Goal: Task Accomplishment & Management: Complete application form

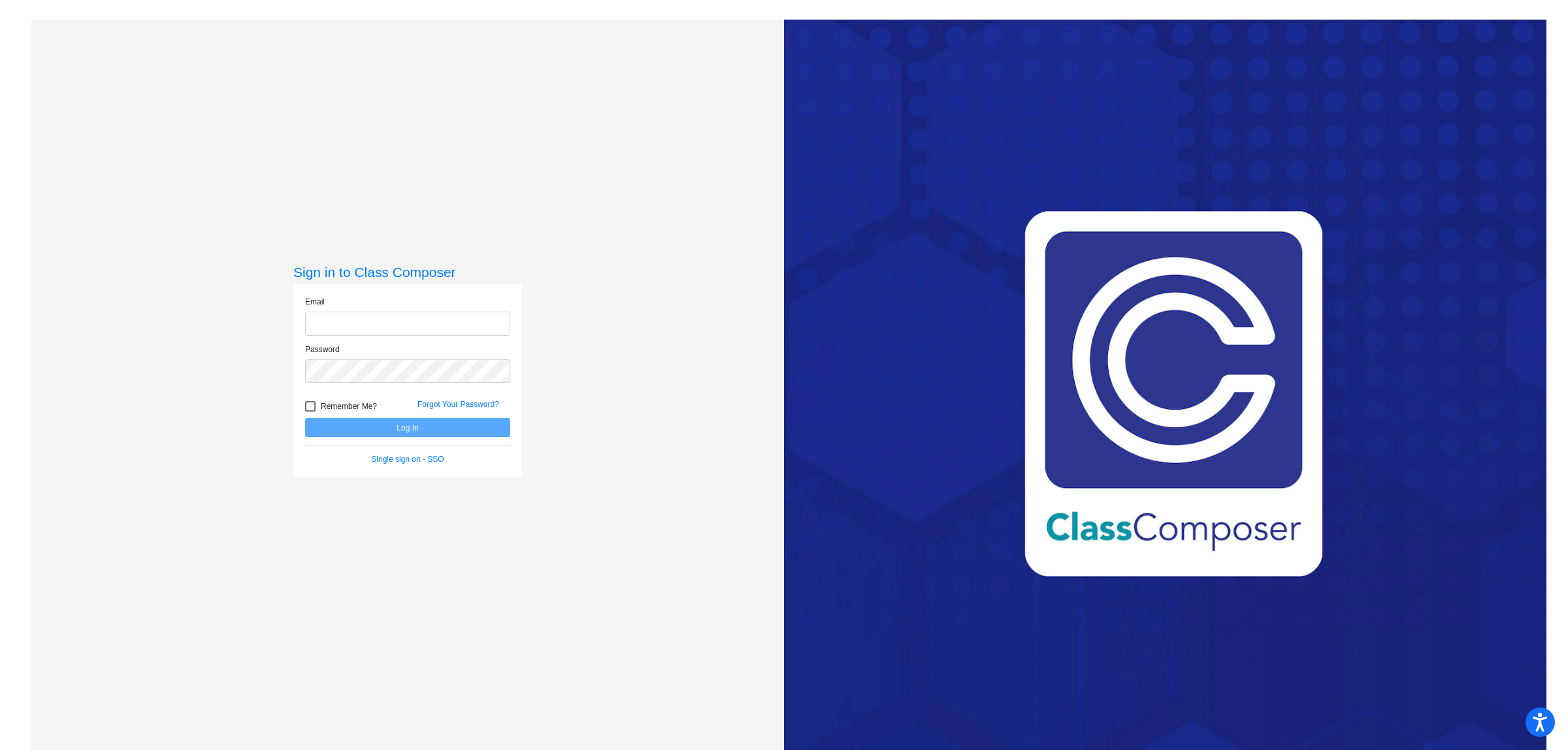
type input "[EMAIL_ADDRESS][DOMAIN_NAME]"
click at [408, 429] on button "Log In" at bounding box center [407, 428] width 205 height 19
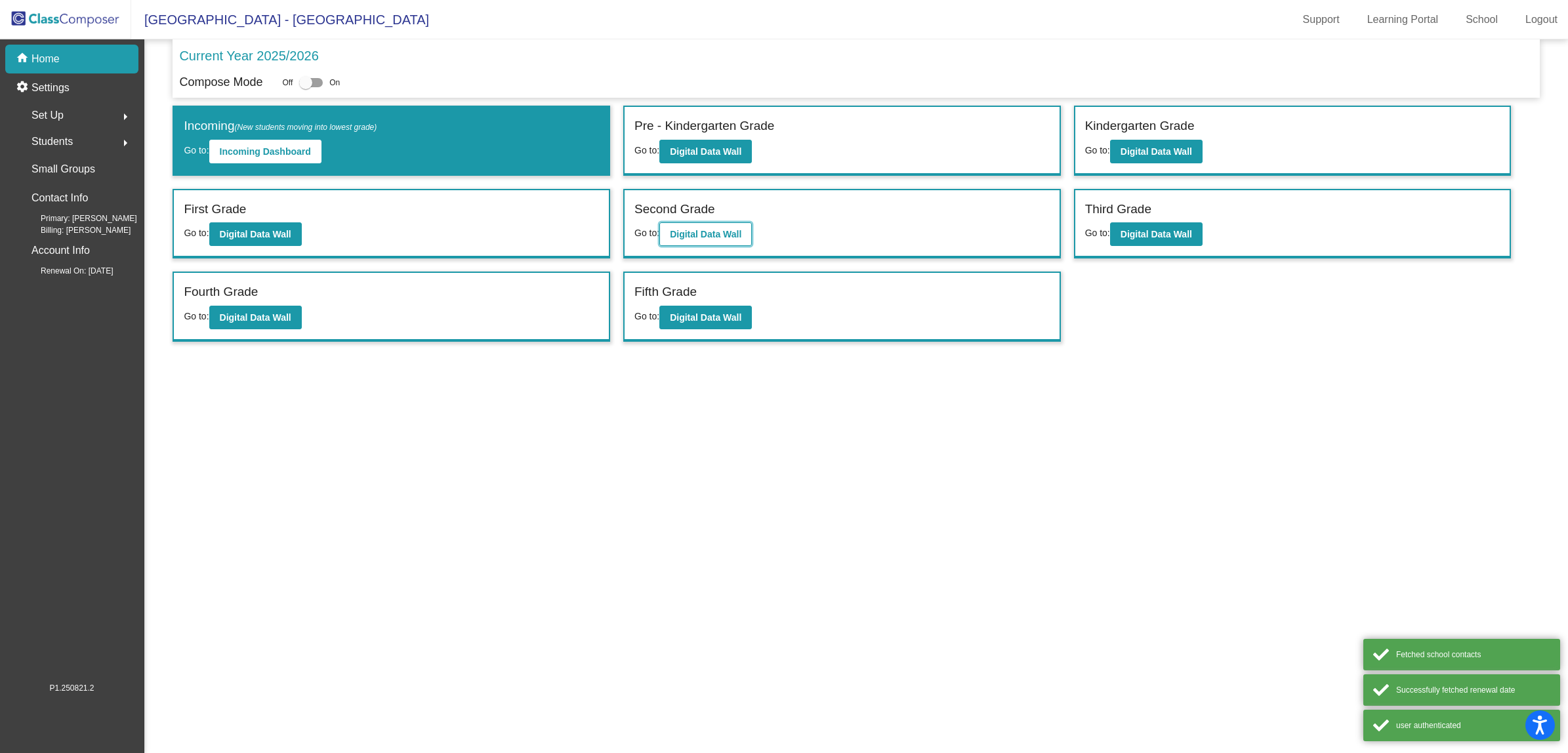
click at [703, 223] on button "Digital Data Wall" at bounding box center [705, 234] width 93 height 24
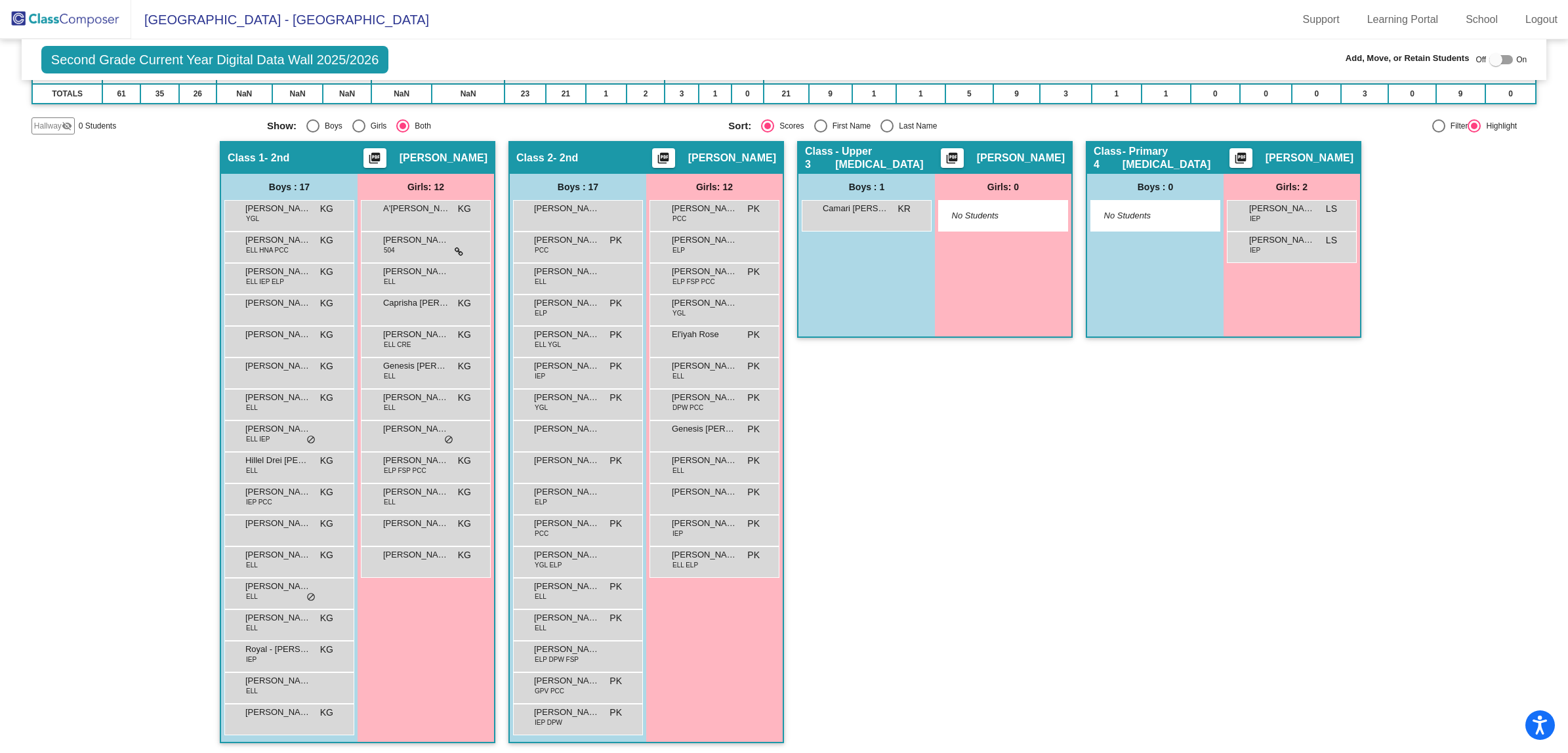
scroll to position [1, 0]
click at [1489, 57] on div at bounding box center [1496, 60] width 13 height 13
checkbox input "true"
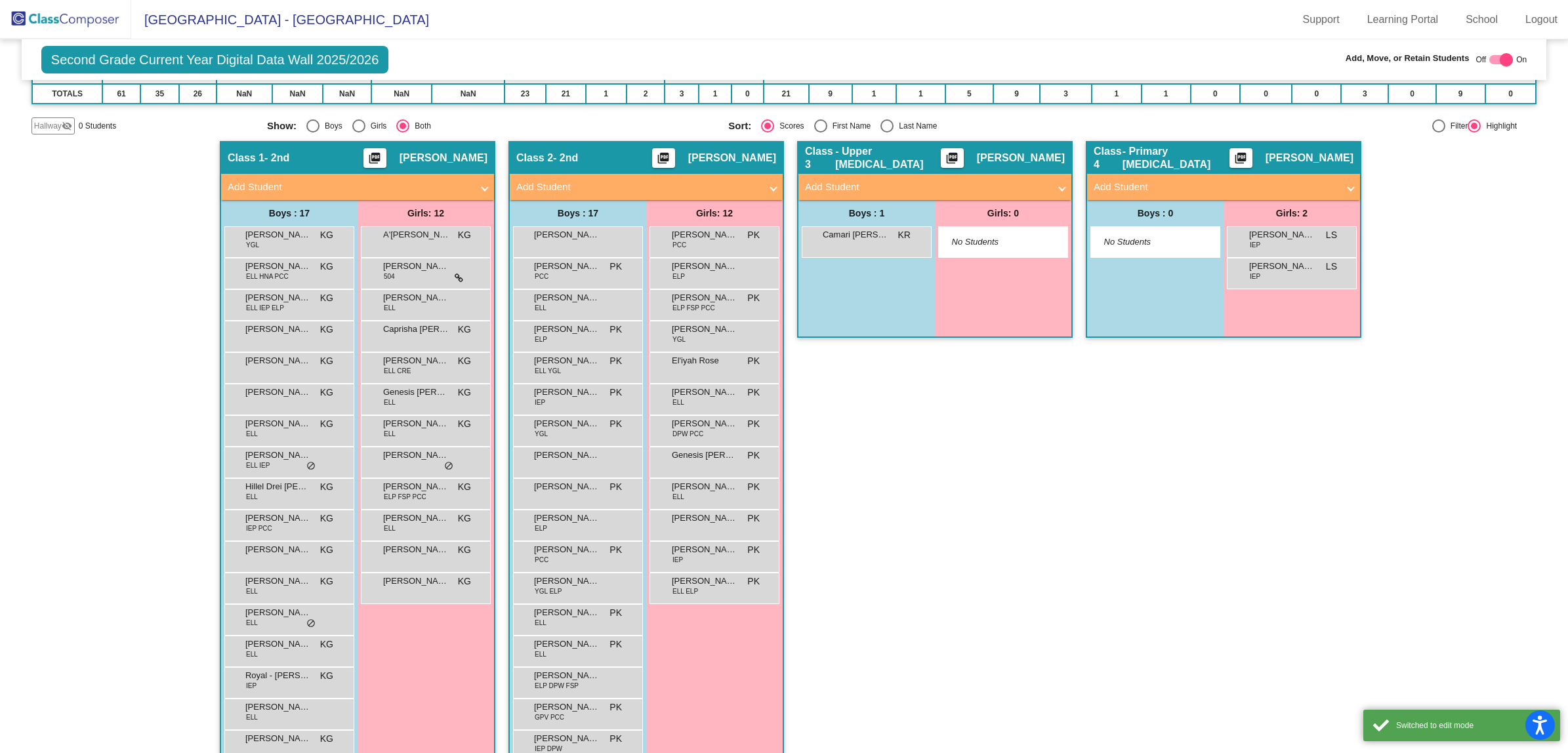
click at [720, 184] on mat-panel-title "Add Student" at bounding box center [638, 187] width 244 height 15
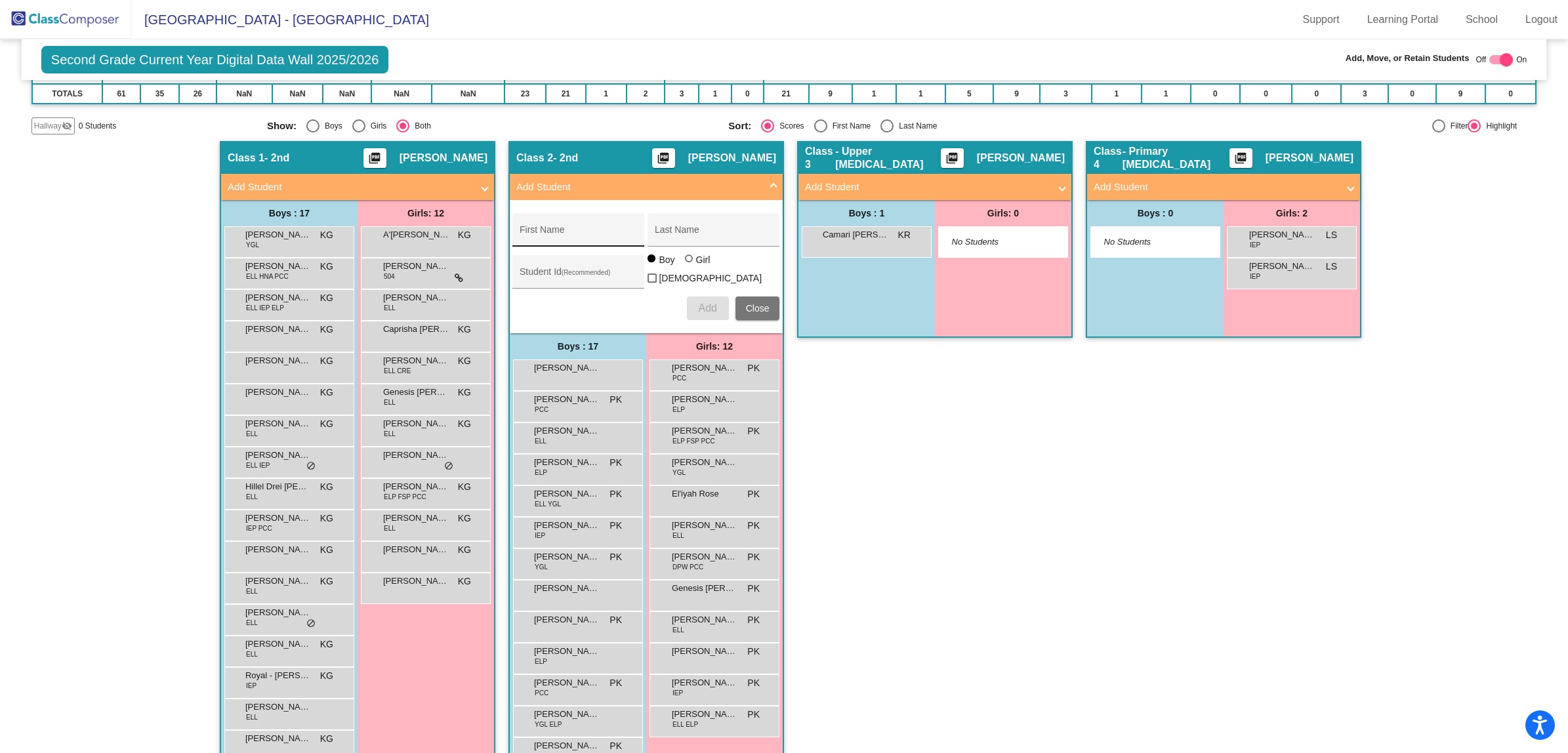
click at [555, 223] on div "First Name" at bounding box center [578, 233] width 118 height 27
type input "Jaeczina"
type input "Lumapac"
click at [533, 272] on input "Student Id (Recommended)" at bounding box center [578, 276] width 118 height 11
type input "5103087"
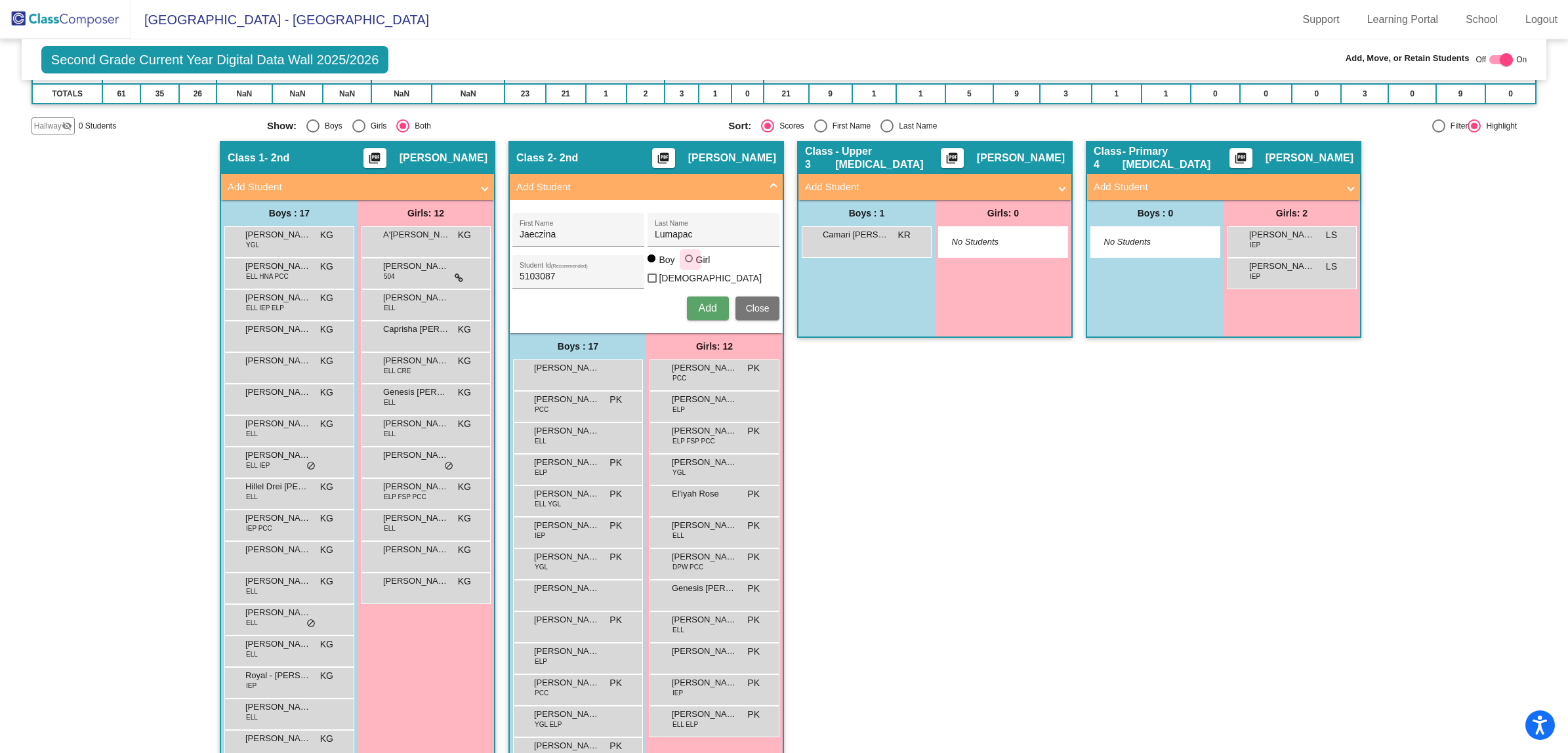
click at [685, 263] on div at bounding box center [688, 258] width 8 height 8
click at [690, 265] on input "Girl" at bounding box center [690, 265] width 1 height 1
radio input "true"
click at [707, 303] on span "Add" at bounding box center [708, 308] width 19 height 11
drag, startPoint x: 748, startPoint y: 303, endPoint x: 799, endPoint y: 261, distance: 66.1
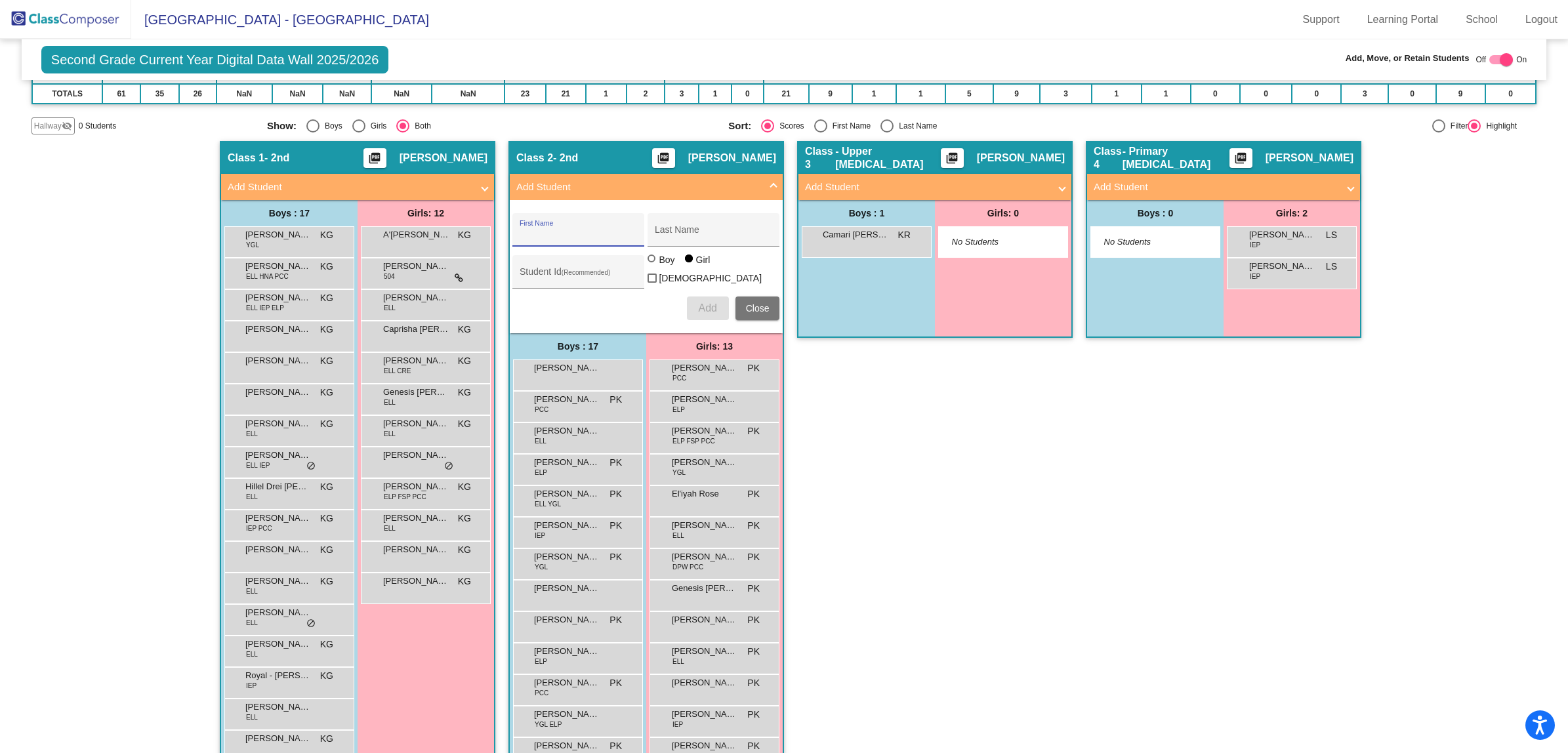
click at [756, 296] on button "Close" at bounding box center [758, 308] width 44 height 24
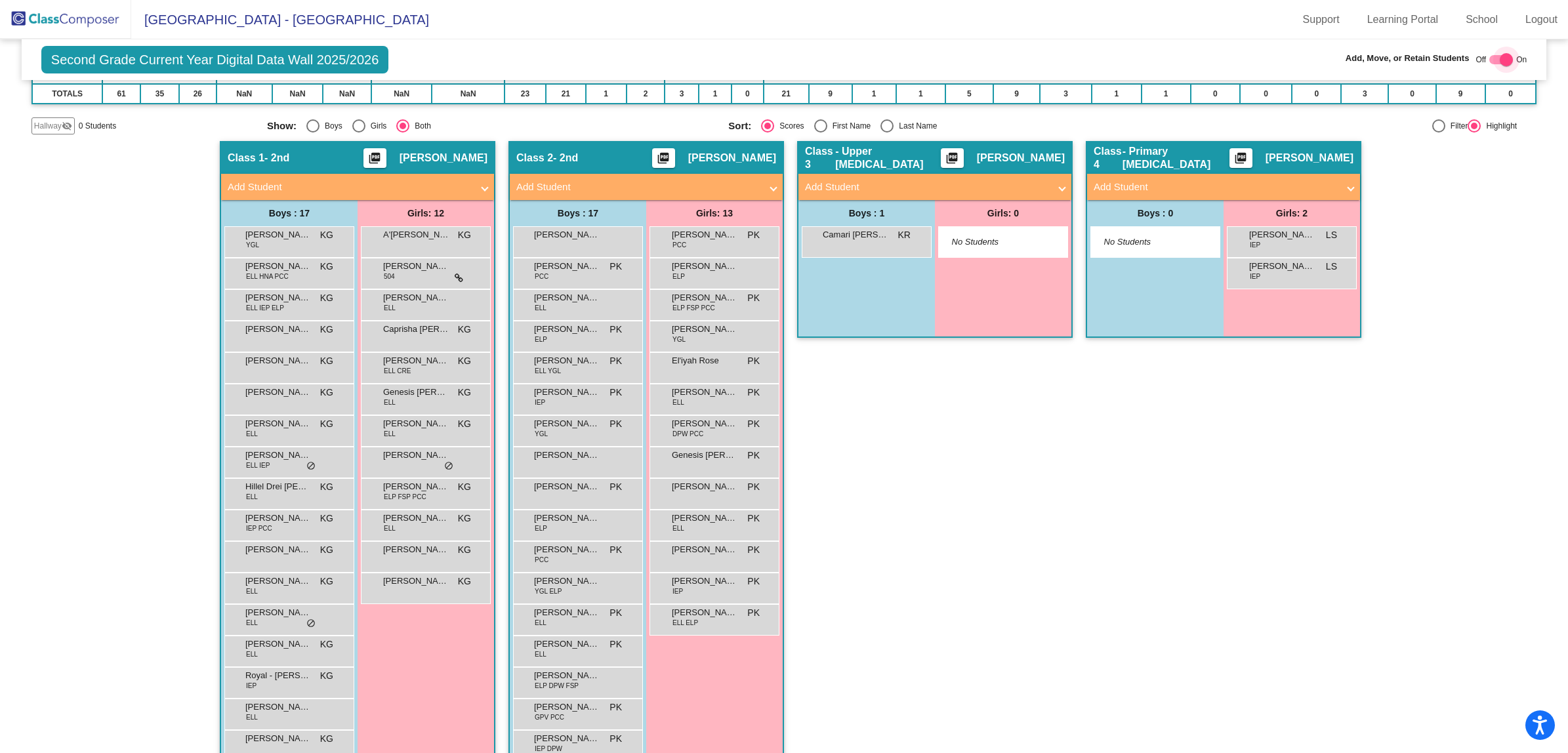
click at [1500, 59] on div at bounding box center [1506, 60] width 13 height 13
checkbox input "false"
